Goal: Find contact information: Find contact information

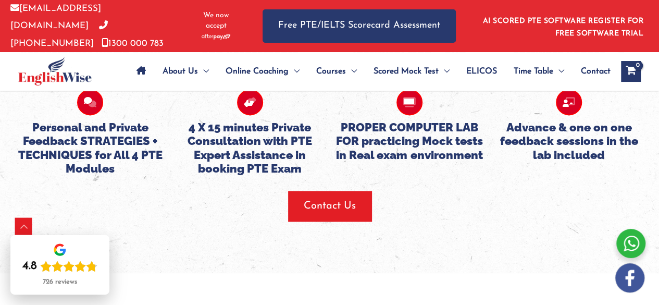
click at [622, 244] on div at bounding box center [630, 243] width 29 height 29
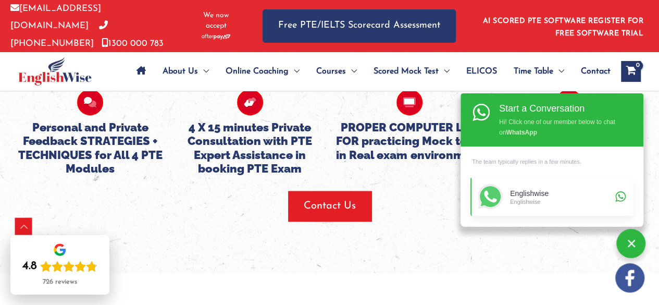
click at [563, 198] on div "Englishwise" at bounding box center [561, 200] width 102 height 7
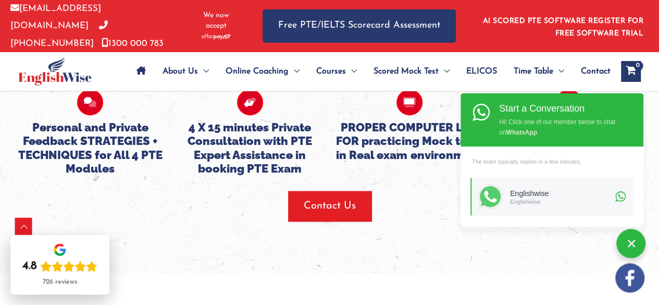
click at [630, 239] on div at bounding box center [630, 243] width 29 height 29
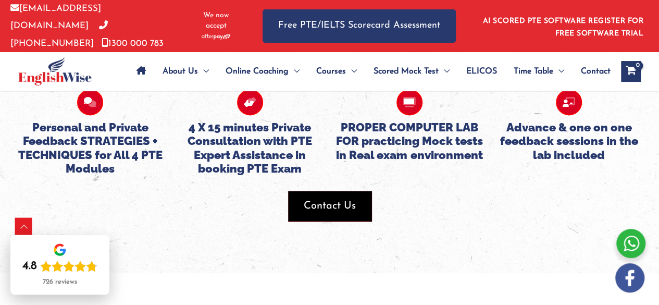
click at [336, 212] on span "button" at bounding box center [329, 206] width 83 height 30
